Goal: Information Seeking & Learning: Learn about a topic

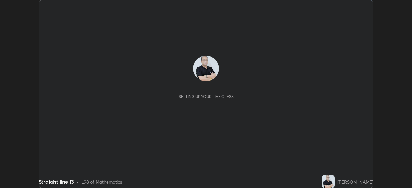
scroll to position [188, 412]
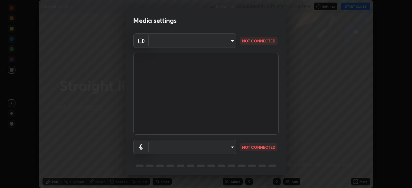
type input "c6d9f4fad3682c18dafb571cd2331b3ecaaf554884ec2734a231d331960bfaec"
type input "08d2579e0e28a31325e46f1a0935fd135ddd04ca2428966b5fd78fa4b1a724ef"
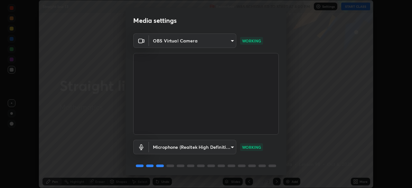
scroll to position [23, 0]
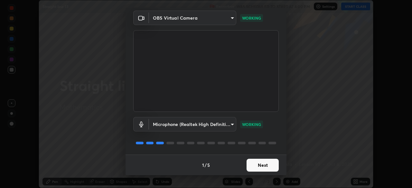
click at [256, 164] on button "Next" at bounding box center [262, 165] width 32 height 13
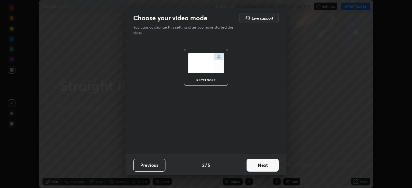
scroll to position [0, 0]
click at [260, 167] on button "Next" at bounding box center [262, 165] width 32 height 13
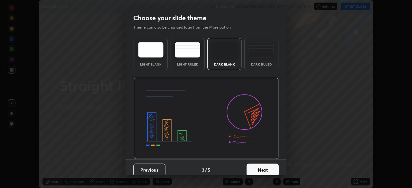
click at [268, 171] on button "Next" at bounding box center [262, 170] width 32 height 13
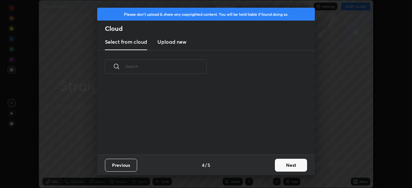
click at [284, 168] on button "Next" at bounding box center [291, 165] width 32 height 13
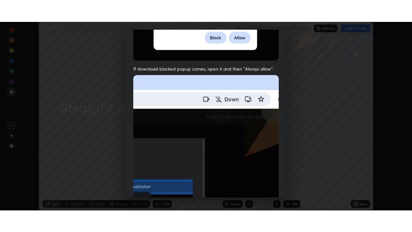
scroll to position [154, 0]
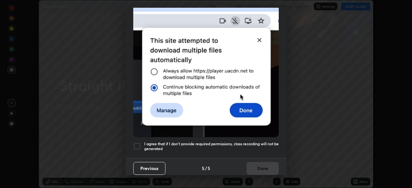
click at [137, 143] on div at bounding box center [137, 147] width 8 height 8
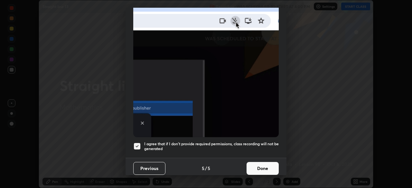
click at [256, 165] on button "Done" at bounding box center [262, 168] width 32 height 13
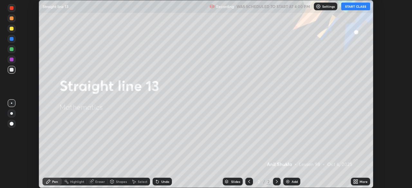
click at [350, 6] on button "START CLASS" at bounding box center [355, 7] width 29 height 8
click at [355, 182] on icon at bounding box center [355, 181] width 5 height 5
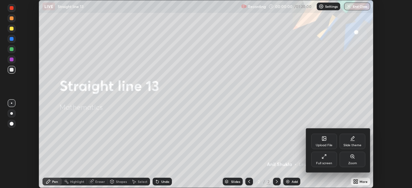
click at [322, 162] on div "Full screen" at bounding box center [324, 163] width 16 height 3
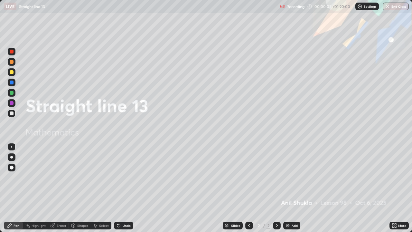
scroll to position [232, 412]
click at [11, 70] on div at bounding box center [12, 72] width 8 height 8
click at [10, 157] on div at bounding box center [11, 157] width 3 height 3
click at [276, 188] on icon at bounding box center [277, 225] width 2 height 3
click at [287, 188] on img at bounding box center [287, 225] width 5 height 5
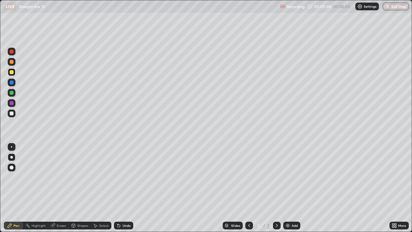
click at [11, 72] on div at bounding box center [12, 72] width 4 height 4
click at [12, 71] on div at bounding box center [12, 72] width 4 height 4
click at [12, 168] on div at bounding box center [12, 167] width 4 height 4
click at [61, 188] on div "Eraser" at bounding box center [62, 225] width 10 height 3
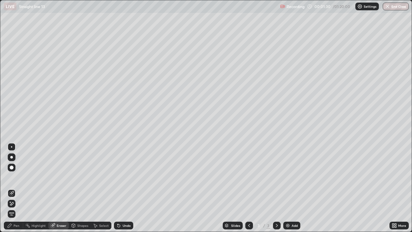
click at [16, 188] on div "Pen" at bounding box center [17, 225] width 6 height 3
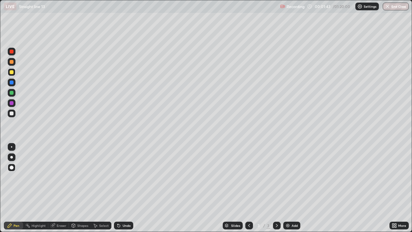
click at [11, 114] on div at bounding box center [12, 113] width 4 height 4
click at [12, 157] on div at bounding box center [11, 157] width 3 height 3
click at [123, 188] on div "Undo" at bounding box center [127, 225] width 8 height 3
click at [11, 111] on div at bounding box center [12, 113] width 4 height 4
click at [12, 103] on div at bounding box center [12, 103] width 4 height 4
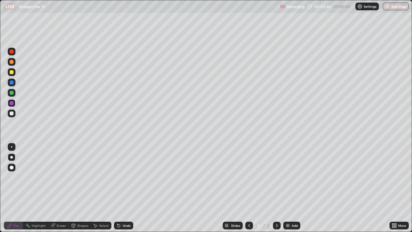
click at [12, 113] on div at bounding box center [12, 113] width 4 height 4
click at [12, 63] on div at bounding box center [12, 62] width 4 height 4
click at [13, 102] on div at bounding box center [12, 103] width 4 height 4
click at [12, 116] on div at bounding box center [12, 113] width 8 height 8
click at [11, 84] on div at bounding box center [12, 82] width 4 height 4
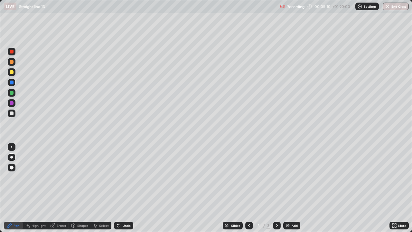
click at [55, 188] on div "Eraser" at bounding box center [58, 225] width 21 height 8
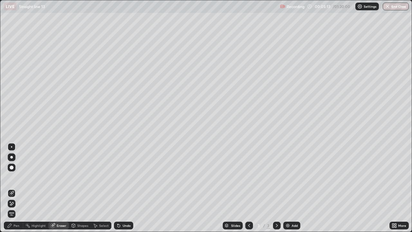
click at [15, 188] on div "Pen" at bounding box center [17, 225] width 6 height 3
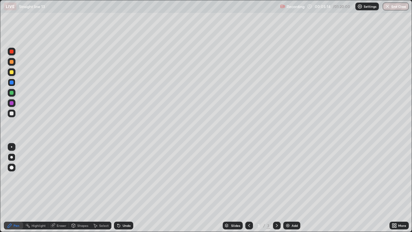
click at [10, 73] on div at bounding box center [12, 72] width 4 height 4
click at [276, 188] on icon at bounding box center [277, 225] width 2 height 3
click at [276, 188] on icon at bounding box center [276, 225] width 5 height 5
click at [278, 188] on icon at bounding box center [276, 225] width 5 height 5
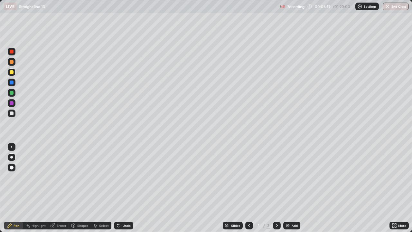
click at [290, 188] on div "Add" at bounding box center [291, 225] width 17 height 8
click at [11, 112] on div at bounding box center [12, 113] width 4 height 4
click at [12, 70] on div at bounding box center [12, 72] width 4 height 4
click at [12, 157] on div at bounding box center [11, 157] width 3 height 3
click at [11, 167] on div at bounding box center [12, 167] width 4 height 4
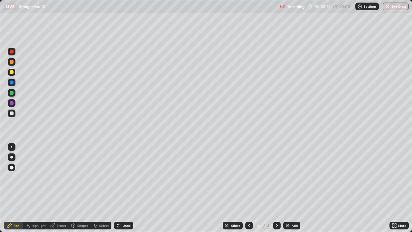
click at [276, 188] on icon at bounding box center [276, 225] width 5 height 5
click at [292, 188] on div "Add" at bounding box center [294, 225] width 6 height 3
click at [12, 102] on div at bounding box center [12, 103] width 4 height 4
click at [12, 114] on div at bounding box center [12, 113] width 4 height 4
click at [11, 73] on div at bounding box center [12, 72] width 4 height 4
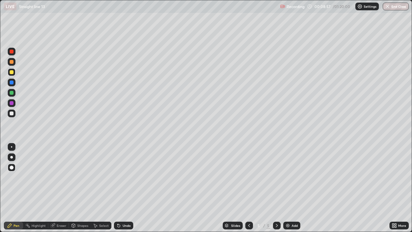
click at [12, 73] on div at bounding box center [12, 72] width 4 height 4
click at [12, 113] on div at bounding box center [12, 113] width 4 height 4
click at [12, 157] on div at bounding box center [11, 157] width 3 height 3
click at [12, 103] on div at bounding box center [12, 103] width 4 height 4
click at [13, 114] on div at bounding box center [12, 113] width 4 height 4
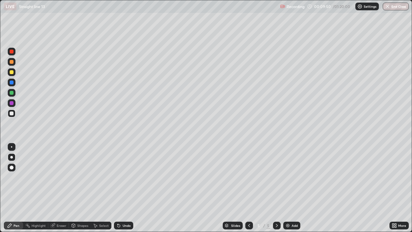
click at [12, 93] on div at bounding box center [12, 93] width 4 height 4
click at [12, 104] on div at bounding box center [12, 103] width 4 height 4
click at [12, 83] on div at bounding box center [12, 82] width 4 height 4
click at [12, 104] on div at bounding box center [12, 103] width 4 height 4
click at [11, 93] on div at bounding box center [12, 93] width 4 height 4
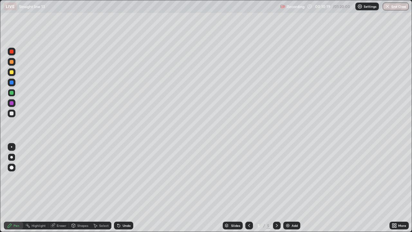
click at [14, 53] on div at bounding box center [12, 52] width 8 height 8
click at [123, 188] on div "Undo" at bounding box center [127, 225] width 8 height 3
click at [12, 112] on div at bounding box center [12, 113] width 4 height 4
click at [12, 83] on div at bounding box center [12, 82] width 4 height 4
click at [13, 62] on div at bounding box center [12, 62] width 4 height 4
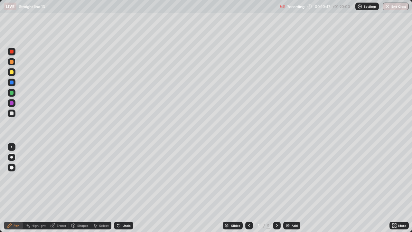
click at [61, 188] on div "Eraser" at bounding box center [62, 225] width 10 height 3
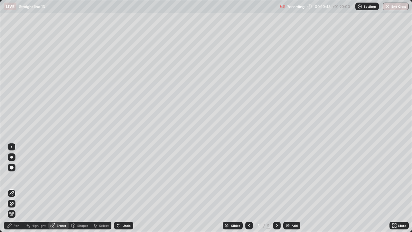
click at [14, 188] on div "Pen" at bounding box center [17, 225] width 6 height 3
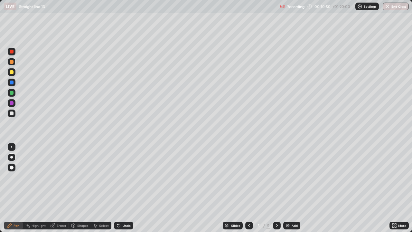
click at [12, 52] on div at bounding box center [12, 52] width 4 height 4
click at [11, 103] on div at bounding box center [12, 103] width 4 height 4
click at [11, 93] on div at bounding box center [12, 93] width 4 height 4
click at [123, 188] on div "Undo" at bounding box center [127, 225] width 8 height 3
click at [12, 105] on div at bounding box center [12, 103] width 4 height 4
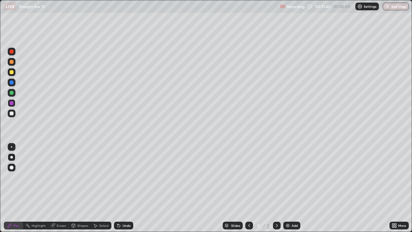
click at [13, 72] on div at bounding box center [12, 72] width 4 height 4
click at [12, 114] on div at bounding box center [12, 113] width 4 height 4
click at [13, 53] on div at bounding box center [12, 52] width 4 height 4
click at [13, 73] on div at bounding box center [12, 72] width 4 height 4
click at [13, 83] on div at bounding box center [12, 82] width 4 height 4
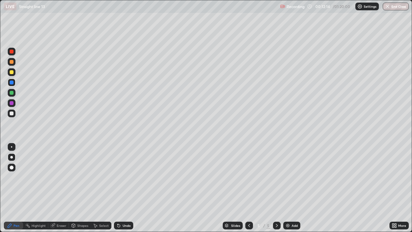
click at [14, 91] on div at bounding box center [12, 93] width 8 height 8
click at [12, 113] on div at bounding box center [12, 113] width 4 height 4
click at [265, 188] on div "5 / 5" at bounding box center [262, 225] width 35 height 13
click at [249, 188] on icon at bounding box center [248, 225] width 5 height 5
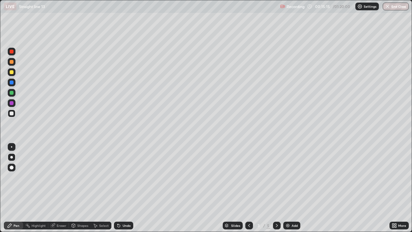
click at [248, 188] on icon at bounding box center [248, 225] width 5 height 5
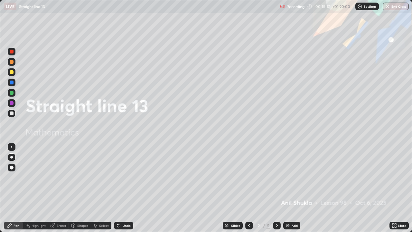
click at [278, 188] on div at bounding box center [277, 225] width 8 height 8
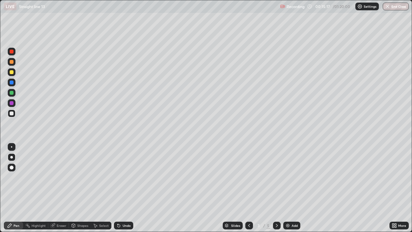
click at [276, 188] on icon at bounding box center [276, 225] width 5 height 5
click at [249, 188] on icon at bounding box center [248, 225] width 5 height 5
click at [276, 188] on icon at bounding box center [276, 225] width 5 height 5
click at [12, 73] on div at bounding box center [12, 72] width 4 height 4
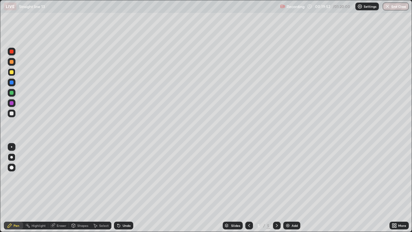
click at [13, 72] on div at bounding box center [12, 72] width 4 height 4
click at [11, 72] on div at bounding box center [12, 72] width 4 height 4
click at [13, 157] on div at bounding box center [11, 157] width 3 height 3
click at [278, 188] on div at bounding box center [277, 225] width 8 height 8
click at [276, 188] on icon at bounding box center [277, 225] width 2 height 3
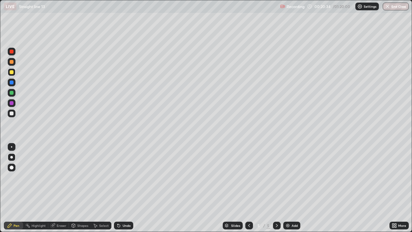
click at [287, 188] on img at bounding box center [287, 225] width 5 height 5
click at [16, 188] on div "Pen" at bounding box center [17, 225] width 6 height 3
click at [12, 72] on div at bounding box center [12, 72] width 4 height 4
click at [11, 50] on div at bounding box center [12, 52] width 4 height 4
click at [248, 188] on icon at bounding box center [248, 225] width 5 height 5
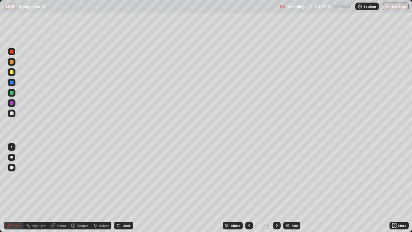
click at [277, 188] on icon at bounding box center [276, 225] width 5 height 5
click at [289, 188] on img at bounding box center [287, 225] width 5 height 5
click at [13, 75] on div at bounding box center [12, 72] width 8 height 8
click at [54, 188] on icon at bounding box center [52, 225] width 5 height 5
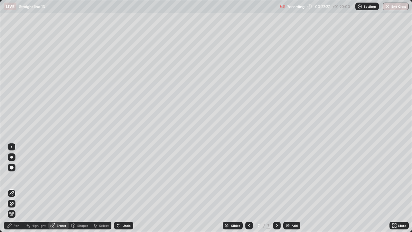
click at [17, 188] on div "Pen" at bounding box center [17, 225] width 6 height 3
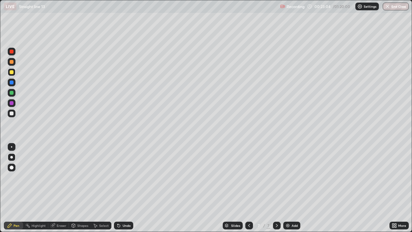
click at [14, 114] on div at bounding box center [12, 113] width 8 height 8
click at [11, 113] on div at bounding box center [12, 113] width 4 height 4
click at [11, 103] on div at bounding box center [12, 103] width 4 height 4
click at [12, 94] on div at bounding box center [12, 93] width 4 height 4
click at [249, 188] on icon at bounding box center [248, 225] width 5 height 5
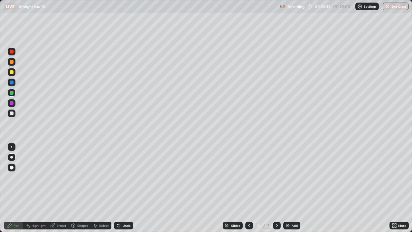
click at [250, 188] on icon at bounding box center [248, 225] width 5 height 5
click at [11, 52] on div at bounding box center [12, 52] width 4 height 4
click at [276, 188] on icon at bounding box center [276, 225] width 5 height 5
click at [269, 188] on div "7" at bounding box center [268, 225] width 4 height 6
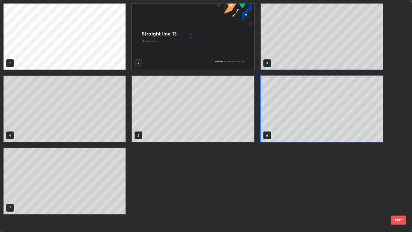
scroll to position [229, 408]
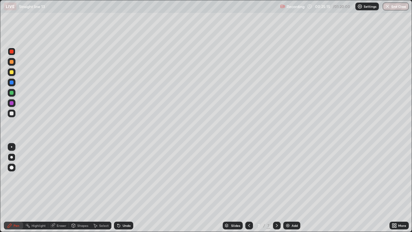
click at [13, 114] on div at bounding box center [12, 113] width 4 height 4
click at [11, 103] on div at bounding box center [12, 103] width 4 height 4
click at [11, 112] on div at bounding box center [12, 113] width 4 height 4
click at [12, 73] on div at bounding box center [12, 72] width 4 height 4
click at [278, 188] on icon at bounding box center [276, 225] width 5 height 5
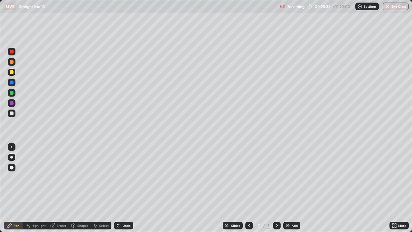
click at [286, 188] on img at bounding box center [287, 225] width 5 height 5
click at [121, 188] on div "Undo" at bounding box center [123, 225] width 19 height 8
click at [123, 188] on div "Undo" at bounding box center [127, 225] width 8 height 3
click at [124, 188] on div "Undo" at bounding box center [127, 225] width 8 height 3
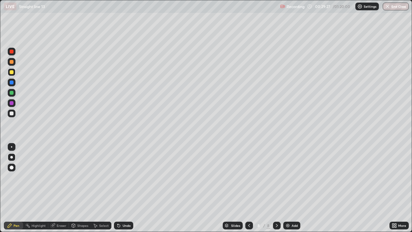
click at [123, 188] on div "Undo" at bounding box center [127, 225] width 8 height 3
click at [122, 188] on div "Undo" at bounding box center [123, 225] width 19 height 8
click at [12, 115] on div at bounding box center [12, 113] width 4 height 4
click at [124, 188] on div "Undo" at bounding box center [127, 225] width 8 height 3
click at [78, 188] on div "Shapes" at bounding box center [82, 225] width 11 height 3
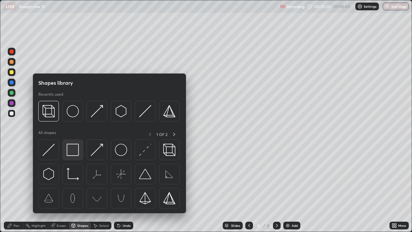
click at [72, 149] on img at bounding box center [73, 149] width 12 height 12
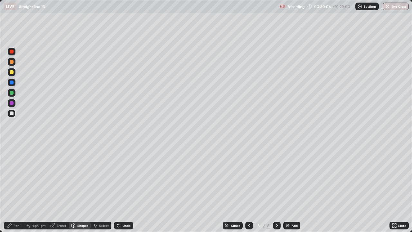
click at [14, 188] on div "Pen" at bounding box center [17, 225] width 6 height 3
click at [12, 114] on div at bounding box center [12, 113] width 4 height 4
click at [12, 103] on div at bounding box center [12, 103] width 4 height 4
click at [13, 93] on div at bounding box center [12, 93] width 4 height 4
click at [12, 112] on div at bounding box center [12, 113] width 4 height 4
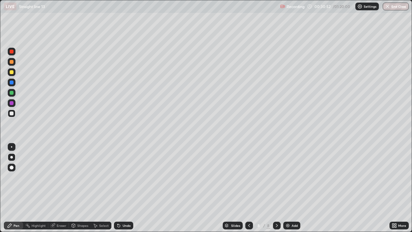
click at [125, 188] on div "Undo" at bounding box center [127, 225] width 8 height 3
click at [12, 84] on div at bounding box center [12, 82] width 4 height 4
click at [12, 72] on div at bounding box center [12, 72] width 4 height 4
click at [278, 188] on icon at bounding box center [276, 225] width 5 height 5
click at [289, 188] on img at bounding box center [287, 225] width 5 height 5
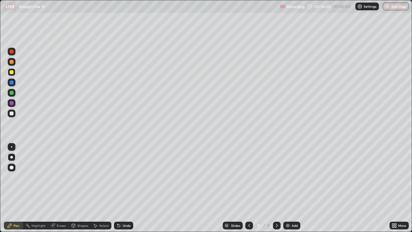
click at [11, 72] on div at bounding box center [12, 72] width 4 height 4
click at [11, 156] on div at bounding box center [11, 157] width 3 height 3
click at [12, 166] on div at bounding box center [12, 167] width 4 height 4
click at [11, 113] on div at bounding box center [12, 113] width 4 height 4
click at [12, 157] on div at bounding box center [11, 157] width 3 height 3
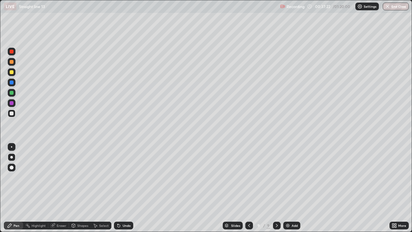
click at [12, 92] on div at bounding box center [12, 93] width 4 height 4
click at [13, 114] on div at bounding box center [12, 113] width 4 height 4
click at [12, 93] on div at bounding box center [12, 93] width 4 height 4
click at [12, 105] on div at bounding box center [12, 103] width 4 height 4
click at [14, 82] on div at bounding box center [12, 83] width 8 height 8
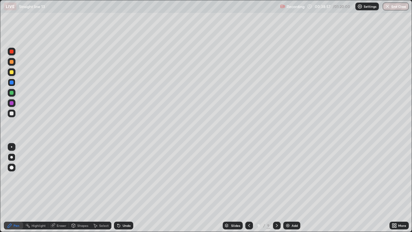
click at [11, 103] on div at bounding box center [12, 103] width 4 height 4
click at [125, 188] on div "Undo" at bounding box center [127, 225] width 8 height 3
click at [12, 81] on div at bounding box center [12, 82] width 4 height 4
click at [10, 105] on div at bounding box center [12, 103] width 8 height 8
click at [12, 115] on div at bounding box center [12, 113] width 4 height 4
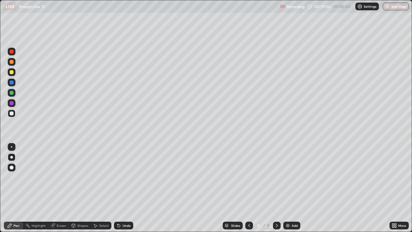
click at [12, 92] on div at bounding box center [12, 93] width 4 height 4
click at [12, 114] on div at bounding box center [12, 113] width 4 height 4
click at [14, 83] on div at bounding box center [12, 83] width 8 height 8
click at [12, 113] on div at bounding box center [12, 113] width 4 height 4
click at [12, 71] on div at bounding box center [12, 72] width 4 height 4
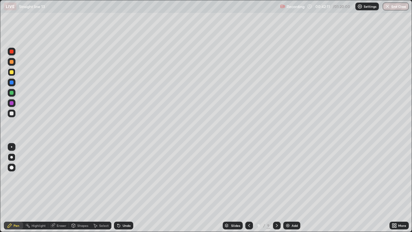
click at [13, 157] on div at bounding box center [11, 157] width 3 height 3
click at [273, 188] on div at bounding box center [277, 225] width 8 height 8
click at [293, 188] on div "Slides 9 / 9 Add" at bounding box center [261, 225] width 256 height 13
click at [275, 188] on icon at bounding box center [276, 225] width 5 height 5
click at [287, 188] on img at bounding box center [287, 225] width 5 height 5
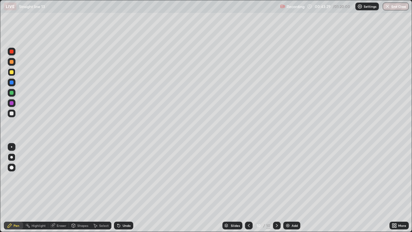
click at [12, 112] on div at bounding box center [12, 113] width 4 height 4
click at [62, 188] on div "Eraser" at bounding box center [62, 225] width 10 height 3
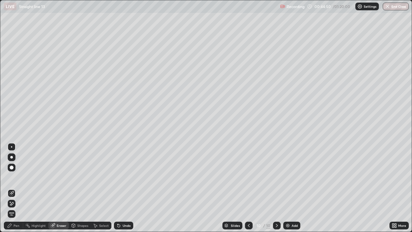
click at [18, 188] on div "Pen" at bounding box center [17, 225] width 6 height 3
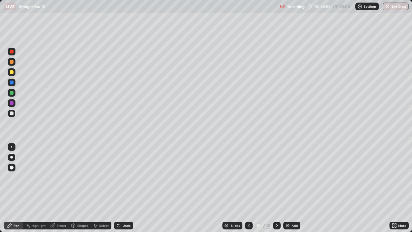
click at [13, 115] on div at bounding box center [12, 113] width 4 height 4
click at [12, 105] on div at bounding box center [12, 103] width 4 height 4
click at [123, 188] on div "Undo" at bounding box center [127, 225] width 8 height 3
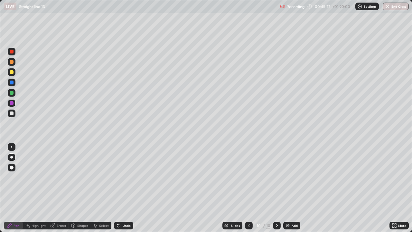
click at [120, 188] on icon at bounding box center [118, 225] width 5 height 5
click at [11, 116] on div at bounding box center [12, 113] width 8 height 8
click at [10, 71] on div at bounding box center [12, 72] width 4 height 4
click at [12, 153] on div at bounding box center [12, 157] width 8 height 10
click at [13, 156] on div at bounding box center [11, 157] width 3 height 3
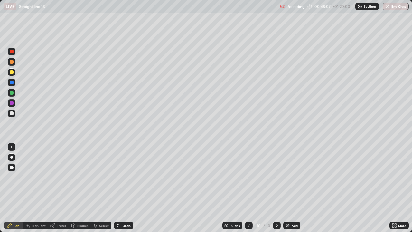
click at [275, 188] on icon at bounding box center [276, 225] width 5 height 5
click at [292, 188] on div "Add" at bounding box center [294, 225] width 6 height 3
click at [125, 188] on div "Undo" at bounding box center [127, 225] width 8 height 3
click at [123, 188] on div "Undo" at bounding box center [127, 225] width 8 height 3
click at [125, 188] on div "Undo" at bounding box center [127, 225] width 8 height 3
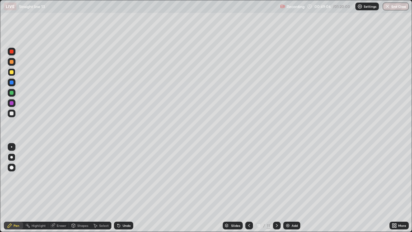
click at [123, 188] on div "Undo" at bounding box center [127, 225] width 8 height 3
click at [12, 113] on div at bounding box center [12, 113] width 4 height 4
click at [124, 188] on div "Undo" at bounding box center [127, 225] width 8 height 3
click at [12, 103] on div at bounding box center [12, 103] width 4 height 4
click at [11, 113] on div at bounding box center [12, 113] width 4 height 4
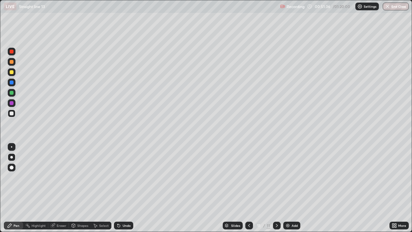
click at [11, 92] on div at bounding box center [12, 93] width 4 height 4
click at [12, 112] on div at bounding box center [12, 113] width 4 height 4
click at [13, 103] on div at bounding box center [12, 103] width 4 height 4
click at [12, 94] on div at bounding box center [12, 93] width 4 height 4
click at [97, 188] on icon at bounding box center [95, 225] width 5 height 5
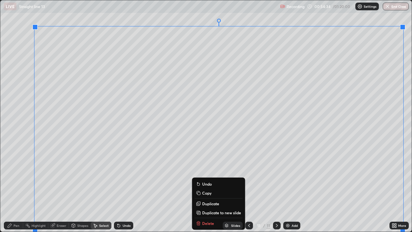
click at [208, 188] on p "Duplicate to new slide" at bounding box center [221, 212] width 39 height 5
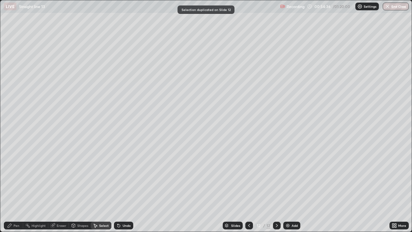
click at [55, 188] on div "Eraser" at bounding box center [58, 225] width 21 height 8
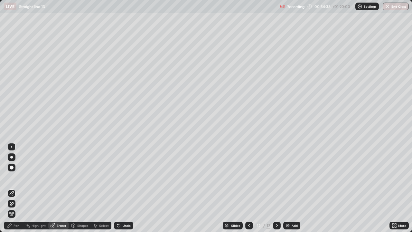
click at [15, 188] on div "Pen" at bounding box center [13, 225] width 19 height 8
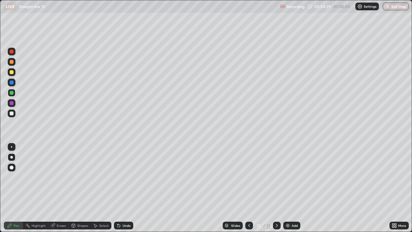
click at [11, 72] on div at bounding box center [12, 72] width 4 height 4
click at [60, 188] on div "Eraser" at bounding box center [62, 225] width 10 height 3
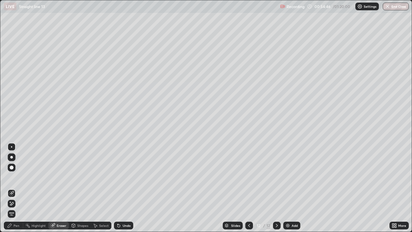
click at [14, 188] on div "Pen" at bounding box center [17, 225] width 6 height 3
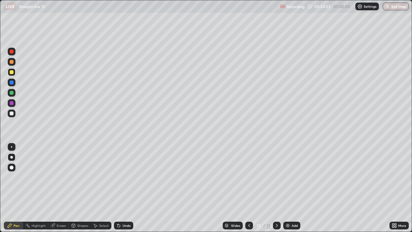
click at [63, 188] on div "Eraser" at bounding box center [62, 225] width 10 height 3
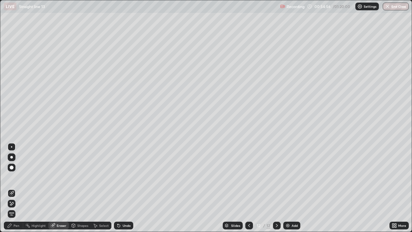
click at [13, 188] on div "Pen" at bounding box center [13, 225] width 19 height 8
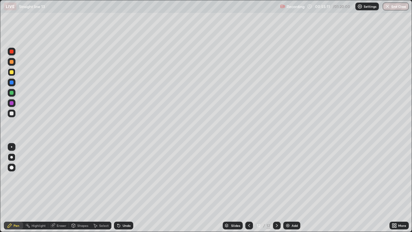
click at [61, 188] on div "Eraser" at bounding box center [62, 225] width 10 height 3
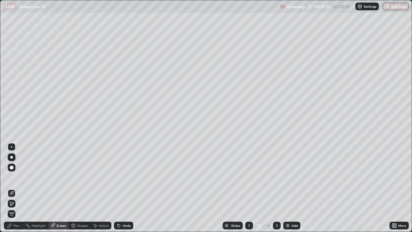
click at [13, 188] on div "Pen" at bounding box center [13, 225] width 19 height 8
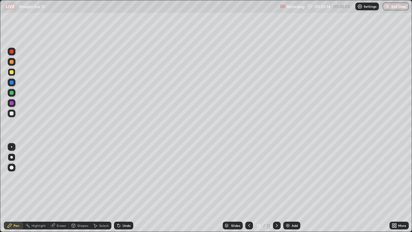
click at [14, 91] on div at bounding box center [12, 93] width 8 height 8
click at [59, 188] on div "Eraser" at bounding box center [62, 225] width 10 height 3
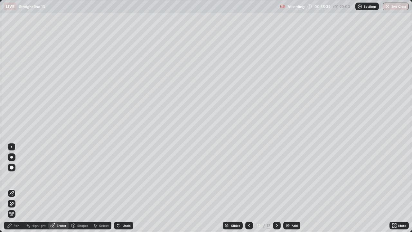
click at [13, 188] on div "Pen" at bounding box center [13, 225] width 19 height 8
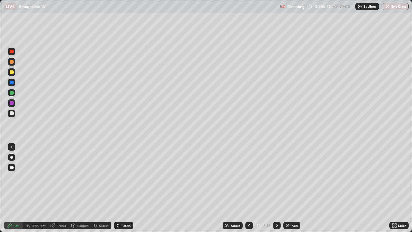
click at [12, 51] on div at bounding box center [12, 52] width 4 height 4
click at [53, 188] on icon at bounding box center [53, 225] width 4 height 4
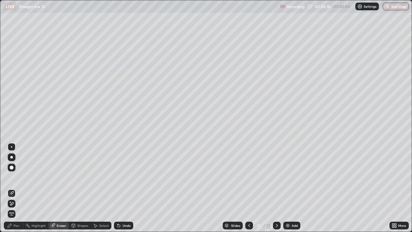
click at [15, 188] on div "Pen" at bounding box center [17, 225] width 6 height 3
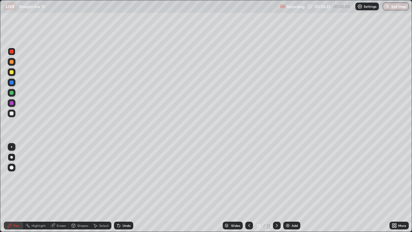
click at [13, 113] on div at bounding box center [12, 113] width 4 height 4
click at [59, 188] on div "Eraser" at bounding box center [62, 225] width 10 height 3
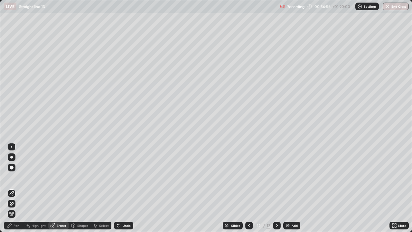
click at [17, 188] on div "Pen" at bounding box center [17, 225] width 6 height 3
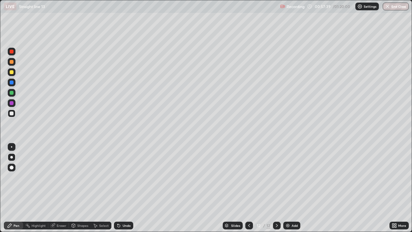
click at [12, 72] on div at bounding box center [12, 72] width 4 height 4
click at [11, 157] on div at bounding box center [11, 157] width 3 height 3
click at [276, 188] on icon at bounding box center [277, 225] width 2 height 3
click at [292, 188] on div "Add" at bounding box center [291, 225] width 17 height 8
click at [119, 188] on icon at bounding box center [118, 225] width 3 height 3
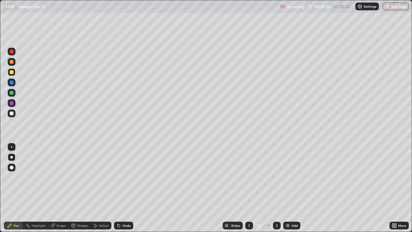
click at [12, 112] on div at bounding box center [12, 113] width 4 height 4
click at [13, 102] on div at bounding box center [12, 103] width 4 height 4
click at [12, 114] on div at bounding box center [12, 113] width 4 height 4
click at [11, 104] on div at bounding box center [12, 103] width 4 height 4
click at [12, 82] on div at bounding box center [12, 82] width 4 height 4
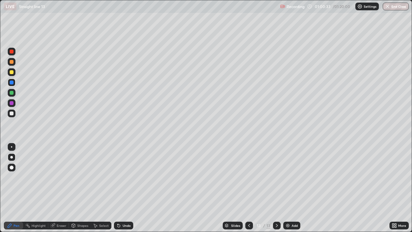
click at [12, 93] on div at bounding box center [12, 93] width 4 height 4
click at [12, 113] on div at bounding box center [12, 113] width 4 height 4
click at [125, 188] on div "Undo" at bounding box center [123, 225] width 19 height 8
click at [124, 188] on div "Undo" at bounding box center [123, 225] width 19 height 8
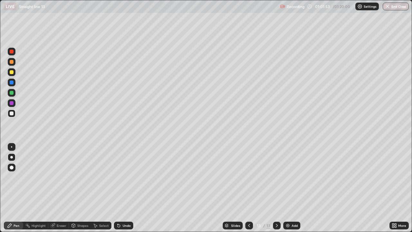
click at [12, 93] on div at bounding box center [12, 93] width 4 height 4
click at [12, 63] on div at bounding box center [12, 62] width 4 height 4
click at [58, 188] on div "Eraser" at bounding box center [62, 225] width 10 height 3
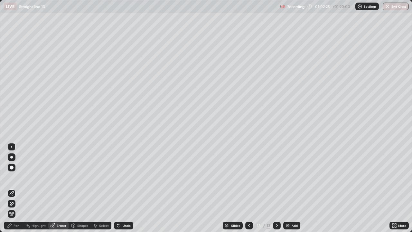
click at [13, 188] on div "Pen" at bounding box center [13, 225] width 19 height 8
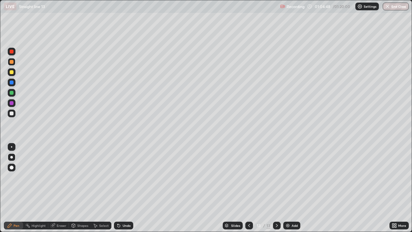
click at [13, 92] on div at bounding box center [12, 93] width 4 height 4
click at [275, 188] on icon at bounding box center [276, 225] width 5 height 5
click at [276, 188] on icon at bounding box center [277, 225] width 2 height 3
click at [292, 188] on div "Add" at bounding box center [294, 225] width 6 height 3
click at [13, 73] on div at bounding box center [12, 72] width 4 height 4
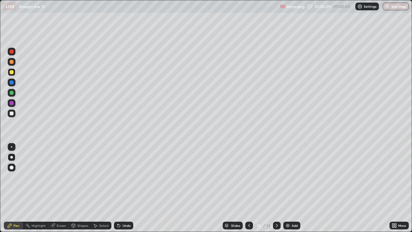
click at [11, 169] on div at bounding box center [12, 167] width 4 height 4
click at [11, 115] on div at bounding box center [12, 113] width 4 height 4
click at [13, 84] on div at bounding box center [12, 82] width 4 height 4
click at [10, 54] on div at bounding box center [12, 52] width 8 height 8
click at [11, 103] on div at bounding box center [12, 103] width 4 height 4
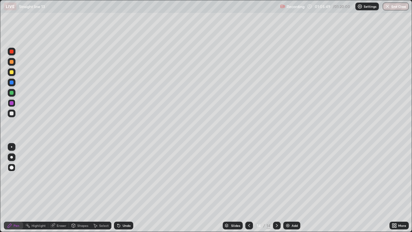
click at [13, 92] on div at bounding box center [12, 93] width 4 height 4
click at [13, 73] on div at bounding box center [12, 72] width 4 height 4
click at [11, 72] on div at bounding box center [12, 72] width 4 height 4
click at [276, 188] on icon at bounding box center [277, 225] width 2 height 3
click at [291, 188] on div "Add" at bounding box center [294, 225] width 6 height 3
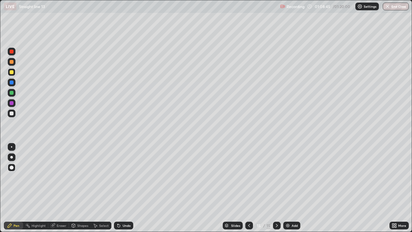
click at [10, 159] on div at bounding box center [12, 157] width 8 height 8
click at [11, 113] on div at bounding box center [12, 113] width 4 height 4
click at [57, 188] on div "Eraser" at bounding box center [62, 225] width 10 height 3
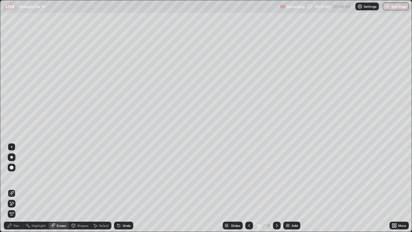
click at [13, 188] on div "Pen" at bounding box center [13, 225] width 19 height 8
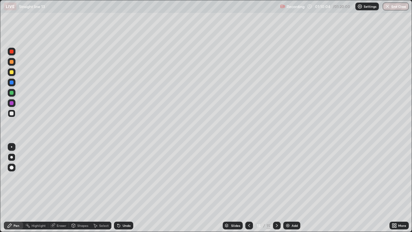
click at [12, 114] on div at bounding box center [12, 113] width 4 height 4
click at [51, 188] on icon at bounding box center [53, 225] width 4 height 4
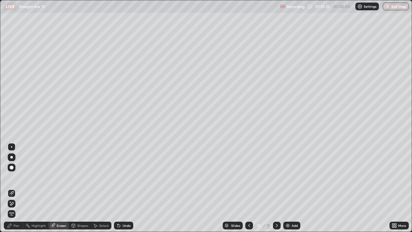
click at [16, 188] on div "Pen" at bounding box center [13, 225] width 19 height 8
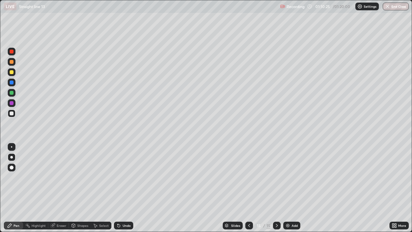
click at [10, 114] on div at bounding box center [12, 113] width 4 height 4
click at [121, 188] on div "Undo" at bounding box center [123, 225] width 19 height 8
click at [123, 188] on div "Undo" at bounding box center [127, 225] width 8 height 3
click at [124, 188] on div "Undo" at bounding box center [127, 225] width 8 height 3
click at [125, 188] on div "Undo" at bounding box center [127, 225] width 8 height 3
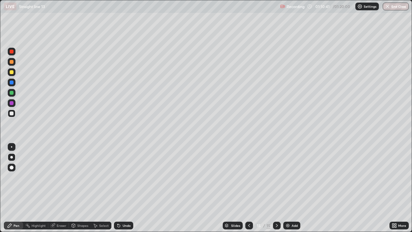
click at [126, 188] on div "Undo" at bounding box center [127, 225] width 8 height 3
click at [127, 188] on div "Undo" at bounding box center [127, 225] width 8 height 3
click at [125, 188] on div "Undo" at bounding box center [127, 225] width 8 height 3
click at [12, 112] on div at bounding box center [12, 113] width 4 height 4
click at [11, 104] on div at bounding box center [12, 103] width 4 height 4
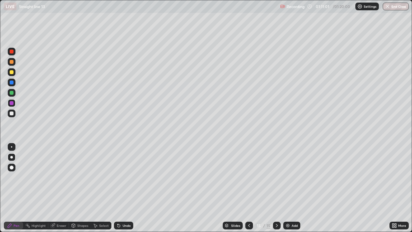
click at [12, 112] on div at bounding box center [12, 113] width 4 height 4
click at [12, 102] on div at bounding box center [12, 103] width 4 height 4
click at [124, 188] on div "Undo" at bounding box center [127, 225] width 8 height 3
click at [123, 188] on div "Undo" at bounding box center [127, 225] width 8 height 3
click at [123, 188] on div "Undo" at bounding box center [123, 225] width 19 height 8
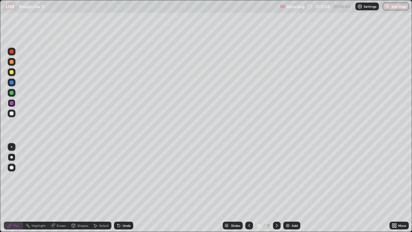
click at [125, 188] on div "Undo" at bounding box center [127, 225] width 8 height 3
click at [124, 188] on div "Undo" at bounding box center [127, 225] width 8 height 3
click at [11, 114] on div at bounding box center [12, 113] width 4 height 4
click at [125, 188] on div "Undo" at bounding box center [127, 225] width 8 height 3
click at [124, 188] on div "Undo" at bounding box center [127, 225] width 8 height 3
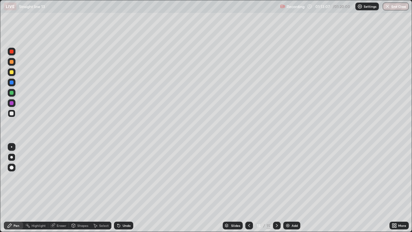
click at [124, 188] on div "Undo" at bounding box center [127, 225] width 8 height 3
click at [125, 188] on div "Undo" at bounding box center [127, 225] width 8 height 3
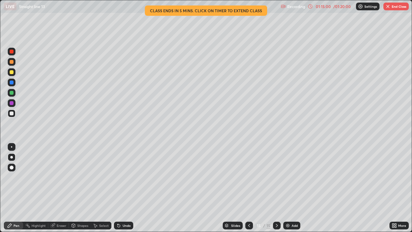
click at [13, 72] on div at bounding box center [12, 72] width 4 height 4
click at [104, 188] on div "Select" at bounding box center [104, 225] width 10 height 3
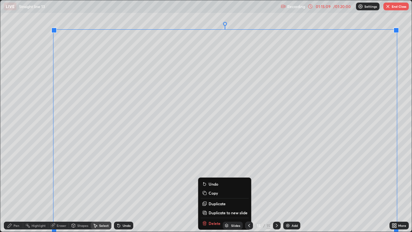
click at [220, 188] on p "Duplicate to new slide" at bounding box center [227, 212] width 39 height 5
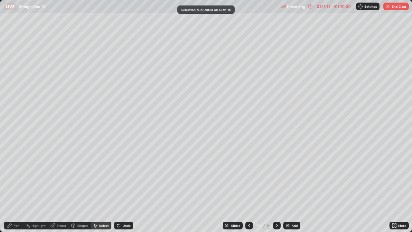
click at [60, 188] on div "Eraser" at bounding box center [62, 225] width 10 height 3
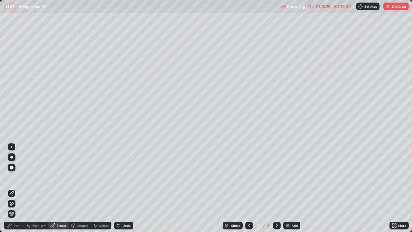
click at [14, 188] on div "Pen" at bounding box center [17, 225] width 6 height 3
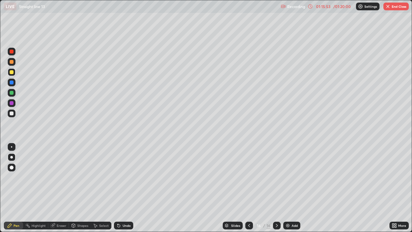
click at [125, 188] on div "Undo" at bounding box center [127, 225] width 8 height 3
click at [60, 188] on div "Eraser" at bounding box center [62, 225] width 10 height 3
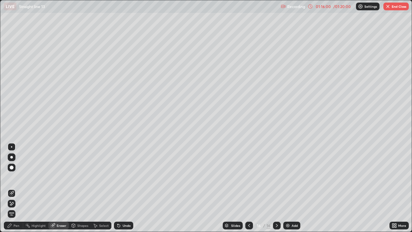
click at [15, 188] on div "Pen" at bounding box center [17, 225] width 6 height 3
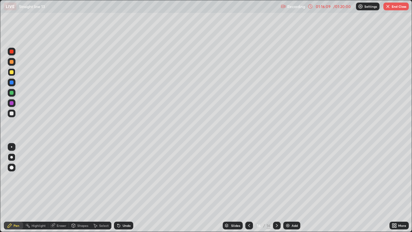
click at [12, 52] on div at bounding box center [12, 52] width 4 height 4
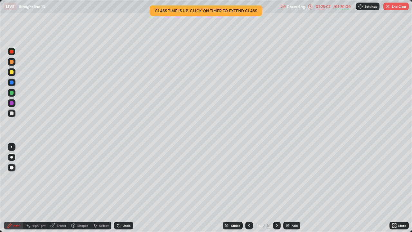
click at [391, 6] on button "End Class" at bounding box center [395, 7] width 25 height 8
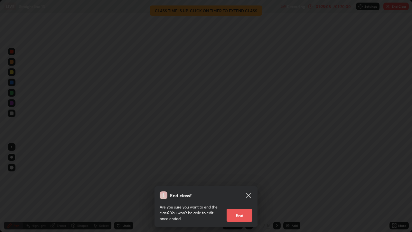
click at [236, 188] on button "End" at bounding box center [240, 214] width 26 height 13
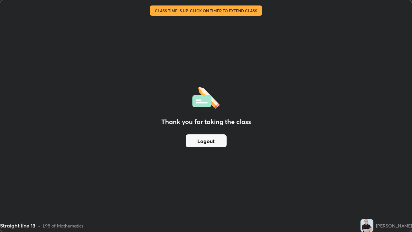
click at [214, 138] on button "Logout" at bounding box center [206, 140] width 41 height 13
